Goal: Navigation & Orientation: Find specific page/section

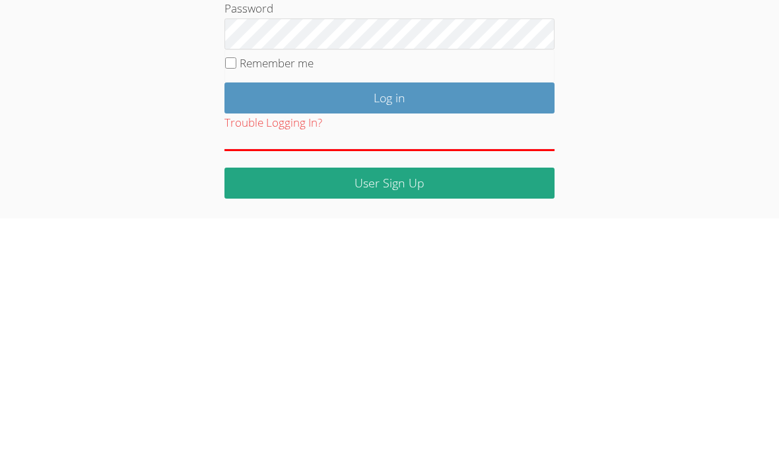
scroll to position [114, 0]
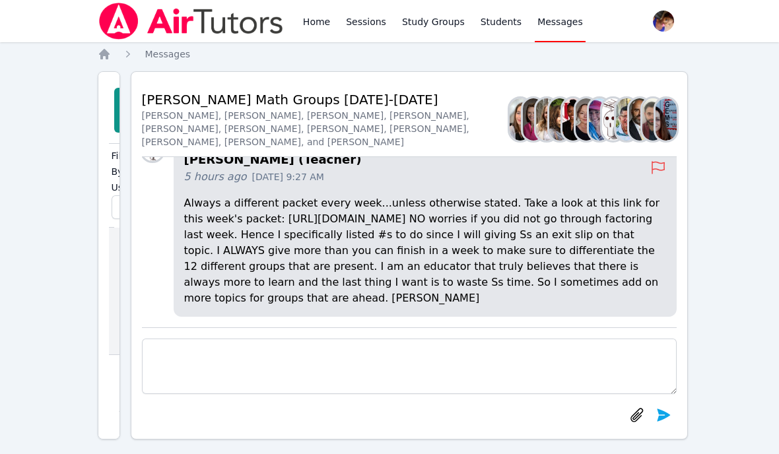
click at [69, 127] on div "Home Sessions Study Groups Students Messages Open user menu [PERSON_NAME] Open …" at bounding box center [389, 233] width 779 height 466
click at [319, 20] on link "Home" at bounding box center [317, 21] width 32 height 42
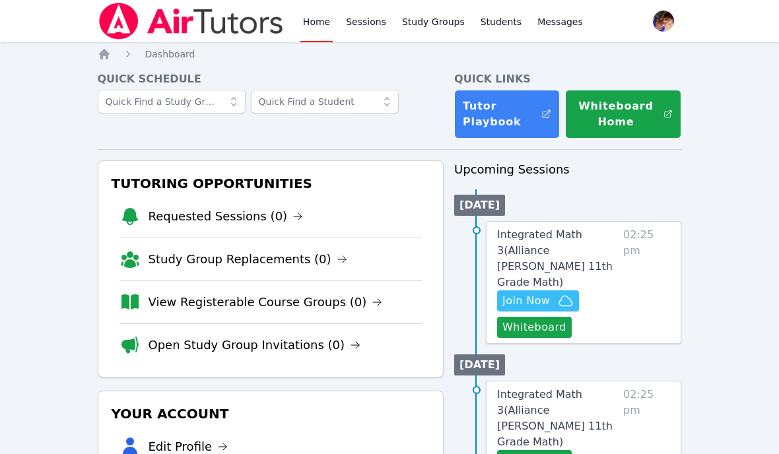
click at [515, 317] on button "Whiteboard" at bounding box center [534, 327] width 75 height 21
click at [516, 318] on button "Whiteboard" at bounding box center [534, 327] width 75 height 21
click at [522, 249] on span "Integrated Math 3 ( Alliance [PERSON_NAME] 11th Grade Math )" at bounding box center [555, 259] width 116 height 60
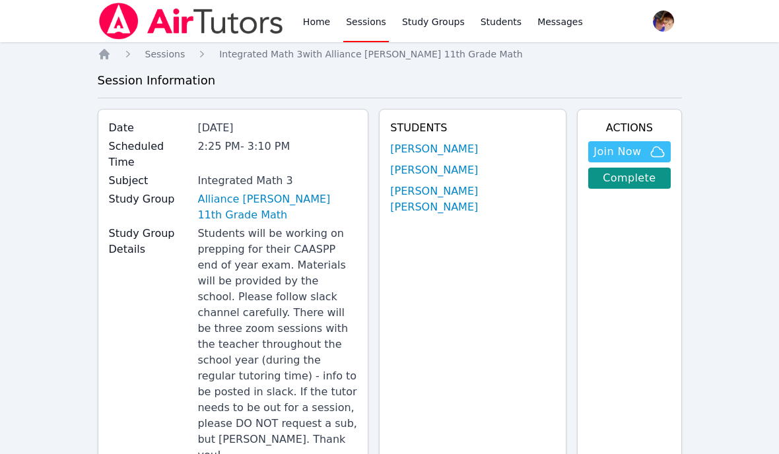
click at [427, 23] on link "Study Groups" at bounding box center [434, 21] width 68 height 42
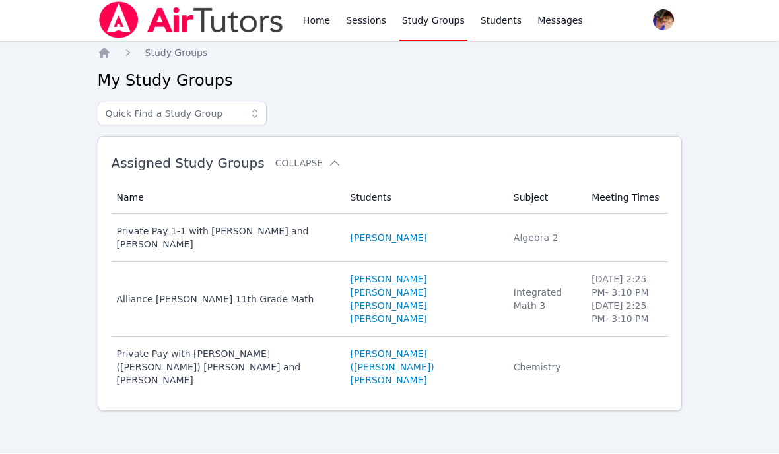
scroll to position [55, 0]
click at [369, 287] on link "[PERSON_NAME] [PERSON_NAME]" at bounding box center [424, 300] width 147 height 26
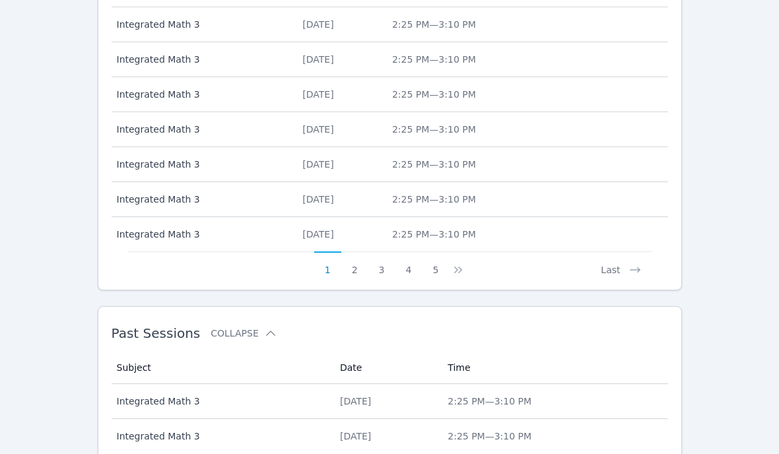
click at [149, 400] on span "Integrated Math 3" at bounding box center [220, 401] width 207 height 13
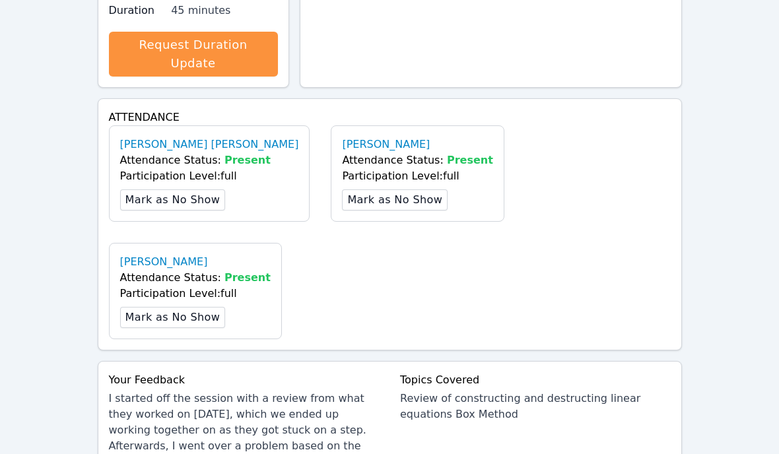
scroll to position [613, 0]
